Goal: Obtain resource: Download file/media

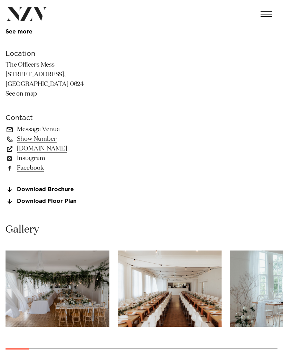
scroll to position [466, 0]
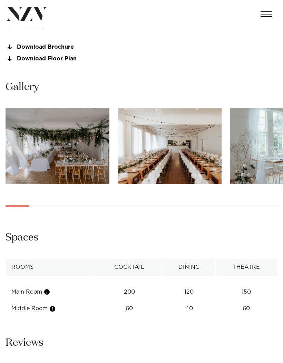
click at [51, 156] on img "1 / 28" at bounding box center [58, 146] width 104 height 76
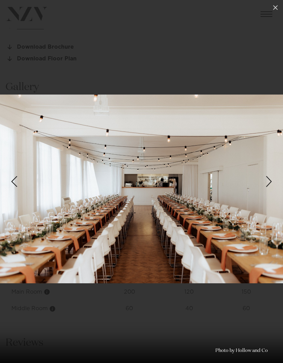
click at [271, 11] on button at bounding box center [275, 7] width 15 height 15
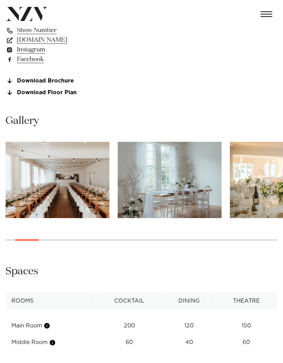
scroll to position [422, 0]
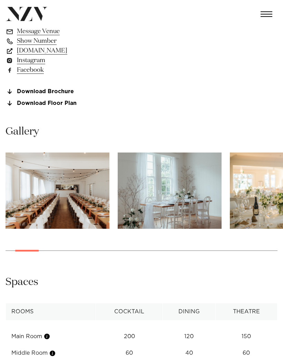
click at [43, 103] on link "Download Floor Plan" at bounding box center [62, 103] width 112 height 6
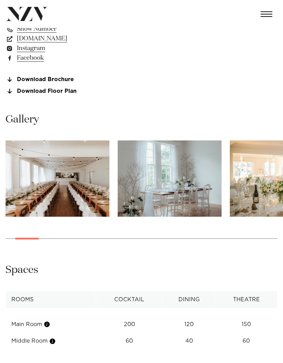
click at [85, 187] on img "2 / 28" at bounding box center [58, 178] width 104 height 76
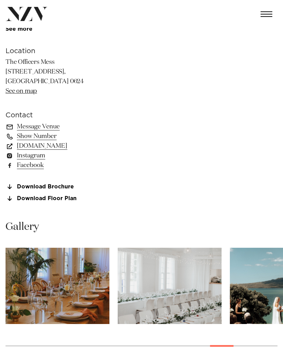
scroll to position [326, 0]
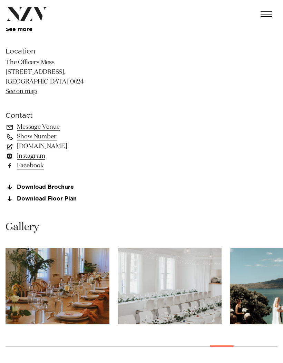
click at [33, 157] on link "Instagram" at bounding box center [62, 156] width 112 height 10
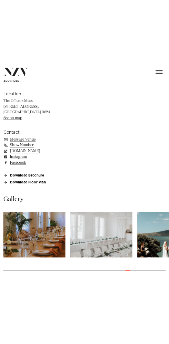
scroll to position [417, 0]
